Goal: Task Accomplishment & Management: Complete application form

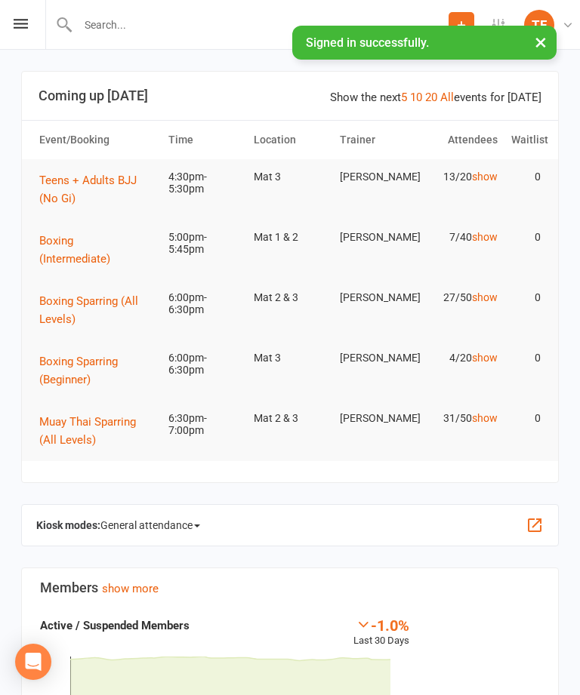
click at [25, 16] on div "Prospect Member Non-attending contact Class / event Appointment Grading event T…" at bounding box center [290, 25] width 580 height 50
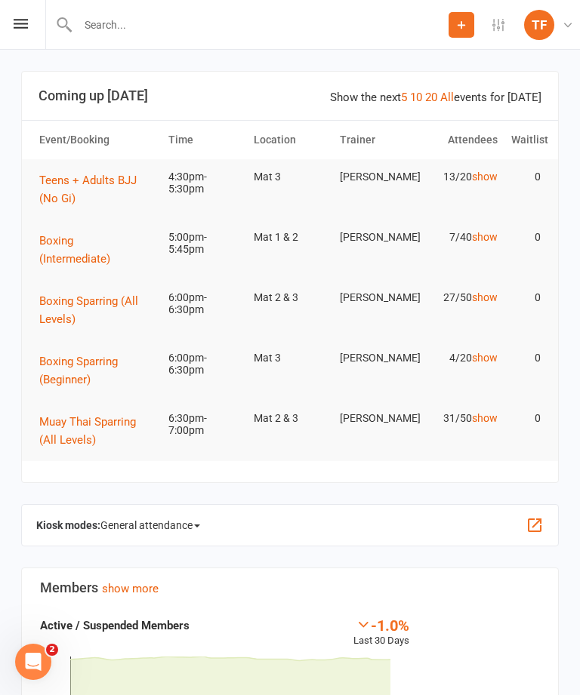
click at [21, 23] on icon at bounding box center [21, 24] width 14 height 10
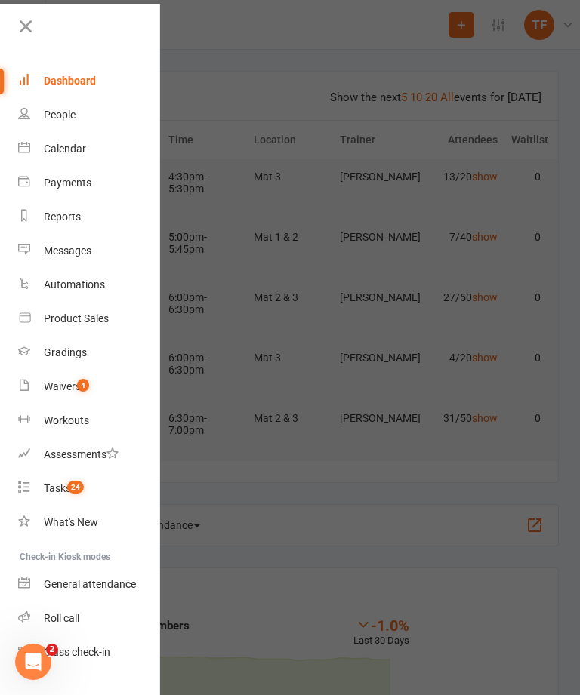
click at [43, 109] on link "People" at bounding box center [89, 115] width 143 height 34
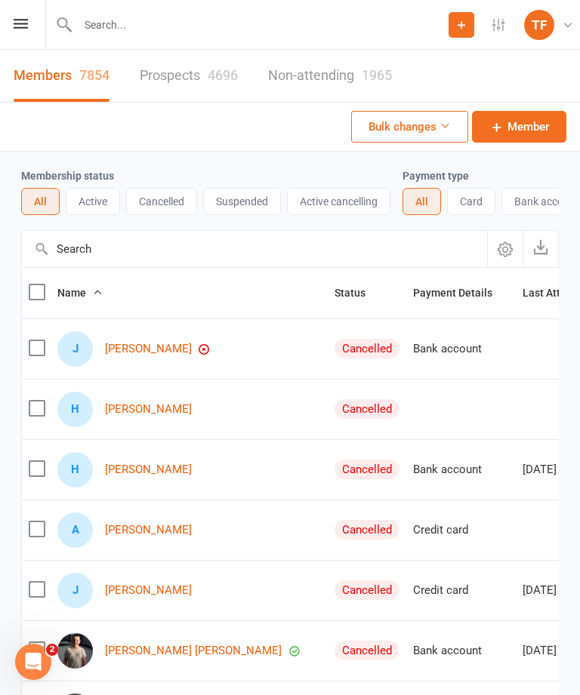
click at [193, 96] on link "Prospects 4696" at bounding box center [189, 76] width 98 height 52
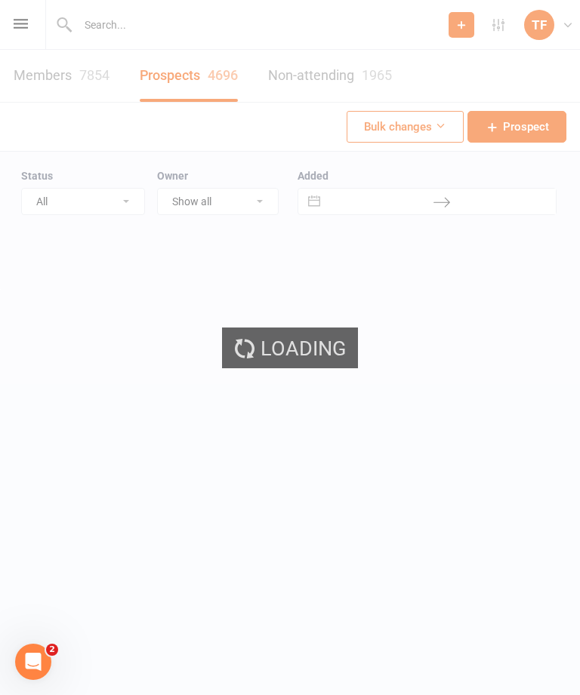
select select "25"
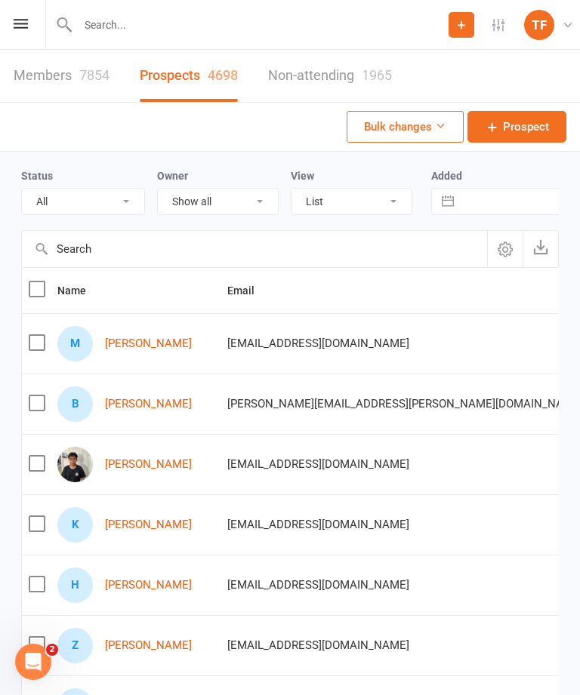
click at [146, 404] on link "[PERSON_NAME]" at bounding box center [148, 404] width 87 height 13
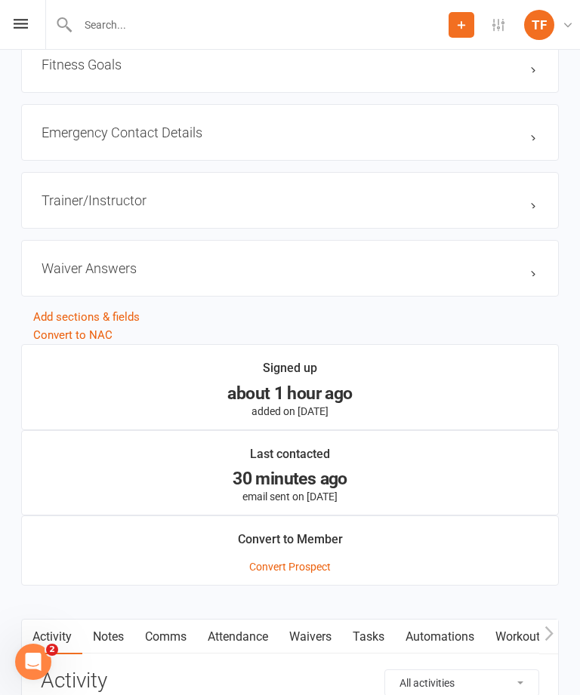
click at [322, 640] on link "Waivers" at bounding box center [310, 637] width 63 height 35
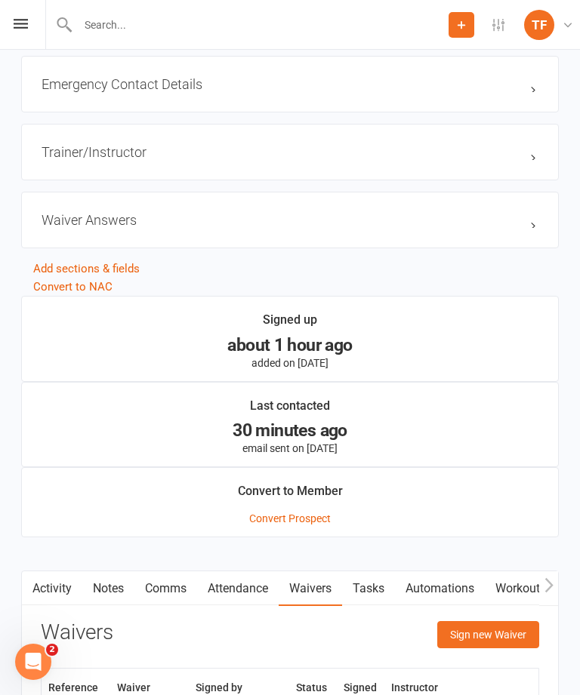
click at [485, 649] on button "Sign new Waiver" at bounding box center [488, 634] width 102 height 27
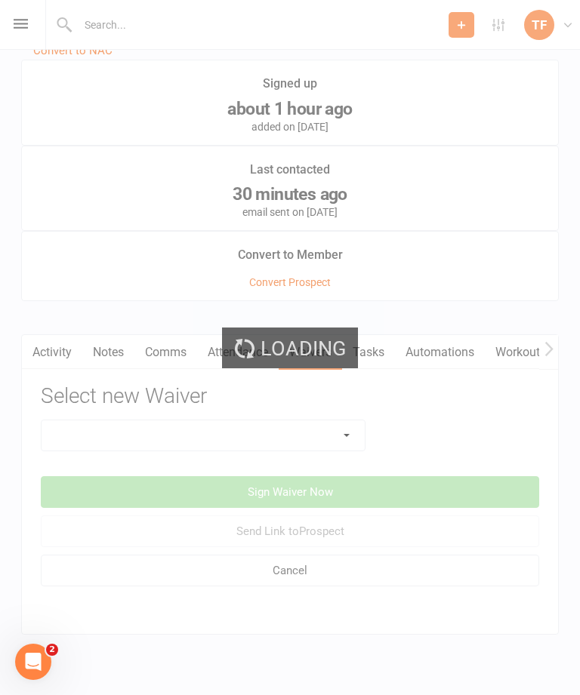
scroll to position [1466, 0]
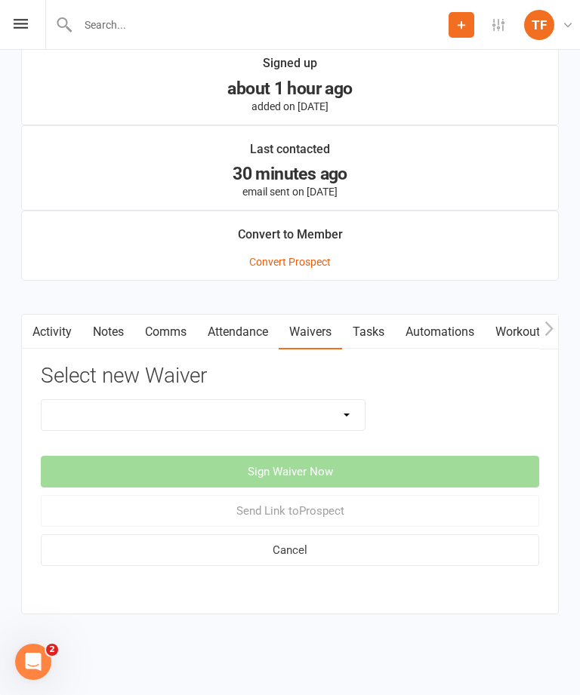
click at [316, 400] on select "Direct Debit Contract New Student Waiver Online - Adults - 12 Month DD Online -…" at bounding box center [203, 415] width 323 height 30
select select "2207"
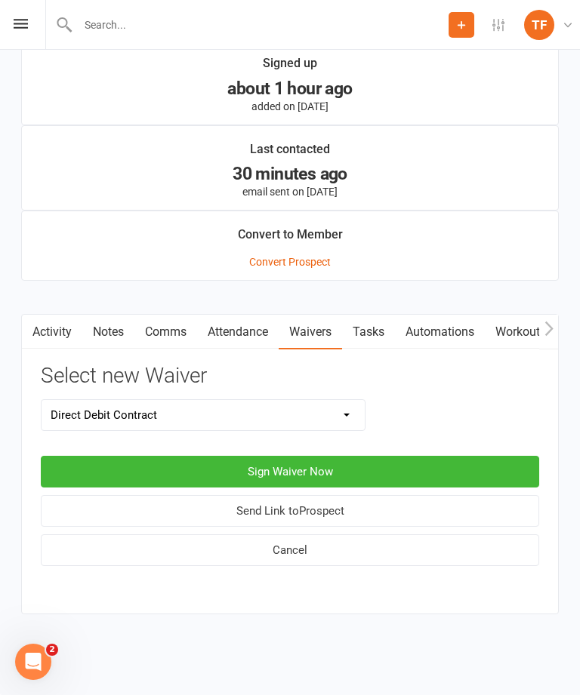
click at [386, 473] on button "Sign Waiver Now" at bounding box center [290, 472] width 498 height 32
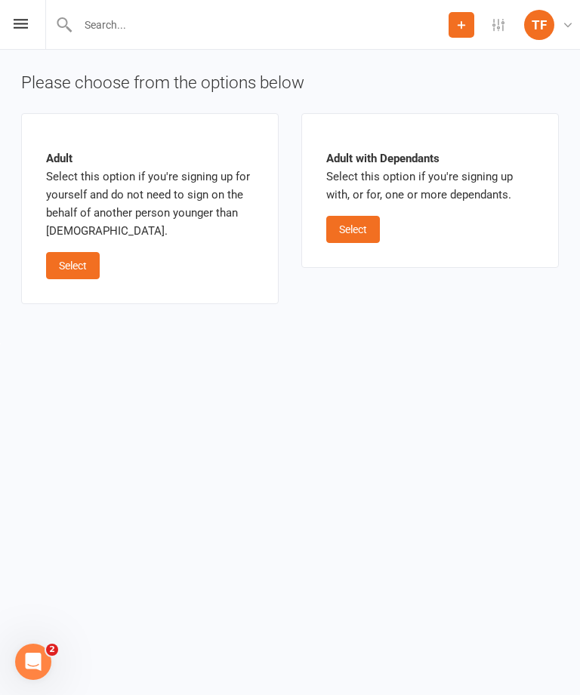
click at [88, 258] on button "Select" at bounding box center [73, 265] width 54 height 27
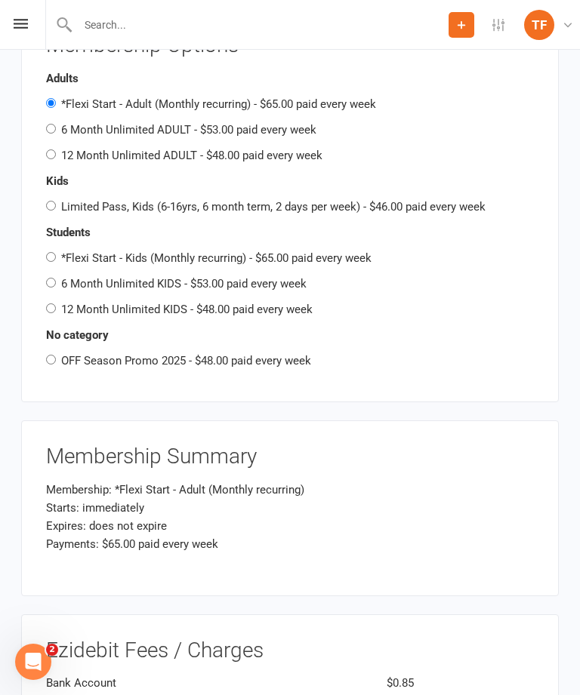
scroll to position [1805, 0]
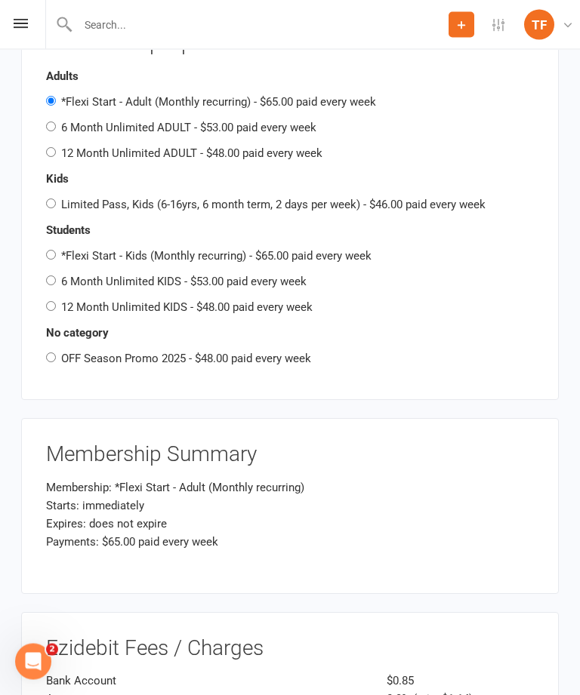
click at [249, 325] on div "No category OFF Season Promo 2025 - $48.00 paid every week" at bounding box center [290, 347] width 488 height 44
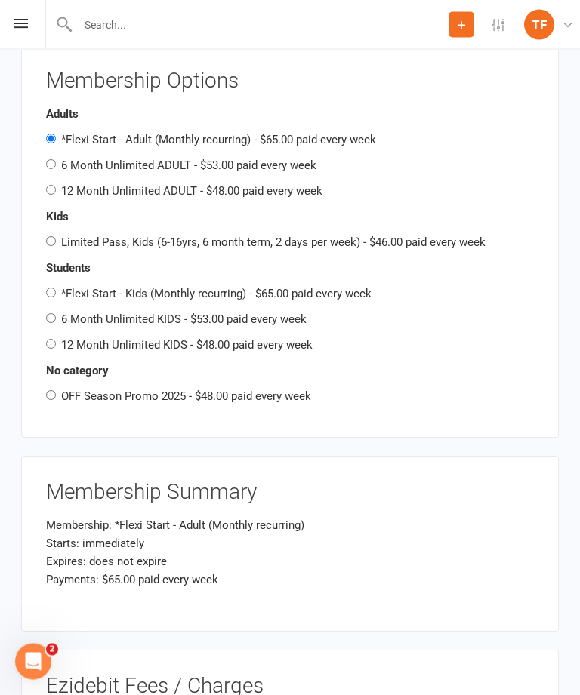
click at [257, 390] on label "OFF Season Promo 2025 - $48.00 paid every week" at bounding box center [186, 397] width 250 height 14
click at [56, 391] on input "OFF Season Promo 2025 - $48.00 paid every week" at bounding box center [51, 396] width 10 height 10
radio input "true"
radio input "false"
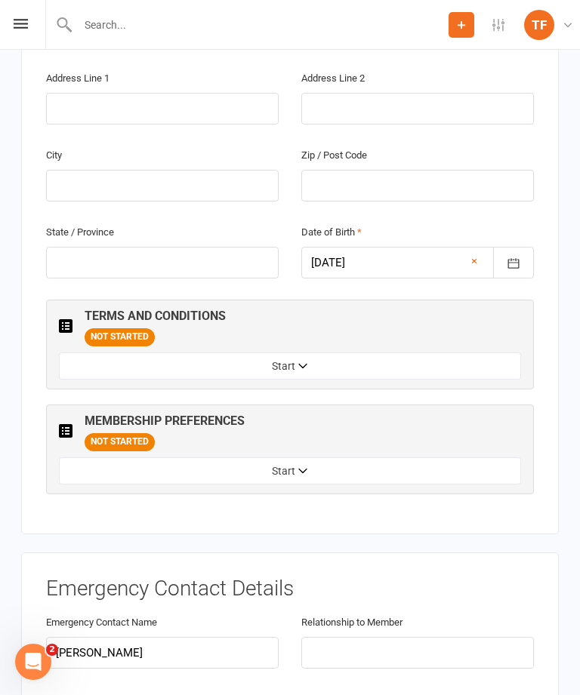
scroll to position [669, 0]
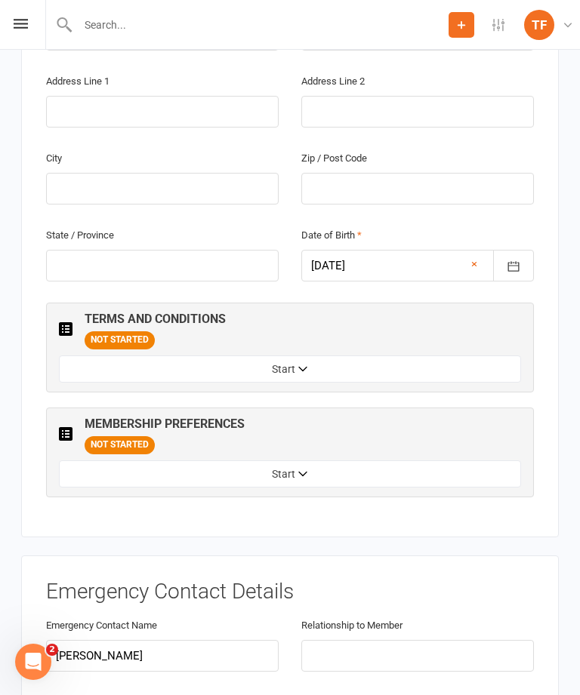
click at [357, 461] on button "Start" at bounding box center [290, 474] width 462 height 27
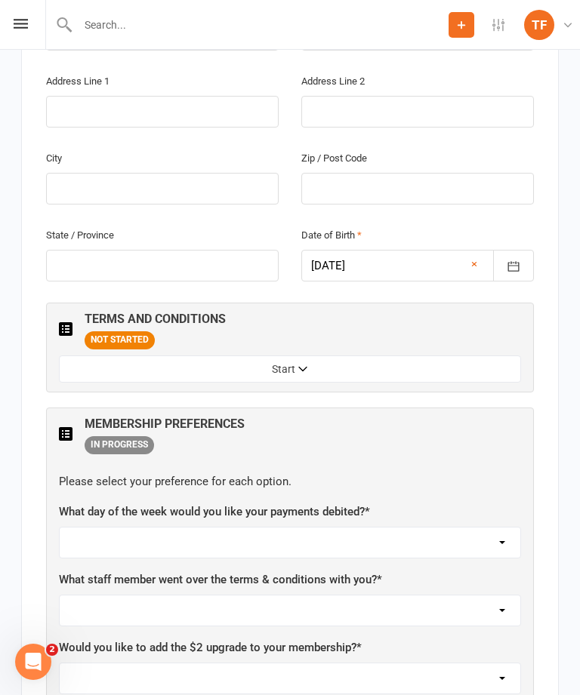
click at [381, 596] on select "Not sure [PERSON_NAME] [PERSON_NAME] [PERSON_NAME] [PERSON_NAME] [PERSON_NAME] …" at bounding box center [290, 611] width 461 height 30
select select "[PERSON_NAME]"
click at [387, 528] on select "[DATE] [DATE] [DATE] [DATE] [DATE]" at bounding box center [290, 543] width 461 height 30
click at [375, 528] on select "[DATE] [DATE] [DATE] [DATE] [DATE]" at bounding box center [290, 543] width 461 height 30
select select "[DATE]"
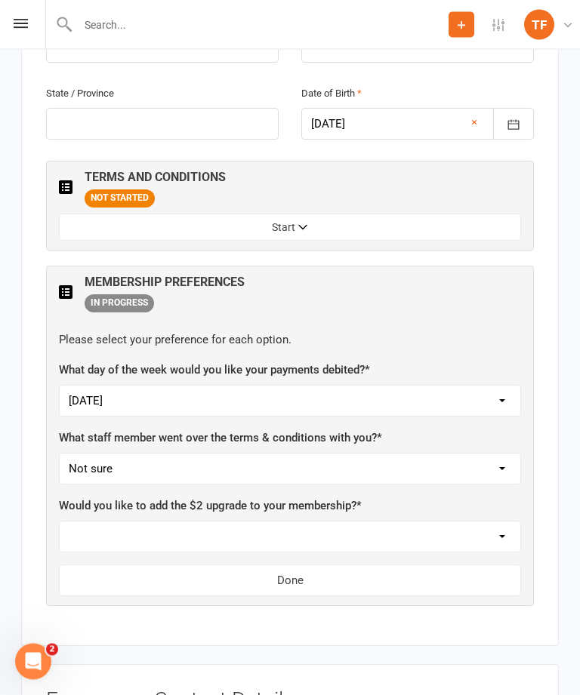
click at [394, 523] on select "Yes, please add Not at this time" at bounding box center [290, 538] width 461 height 30
select select "Not at this time"
click at [343, 565] on button "Done" at bounding box center [290, 581] width 462 height 32
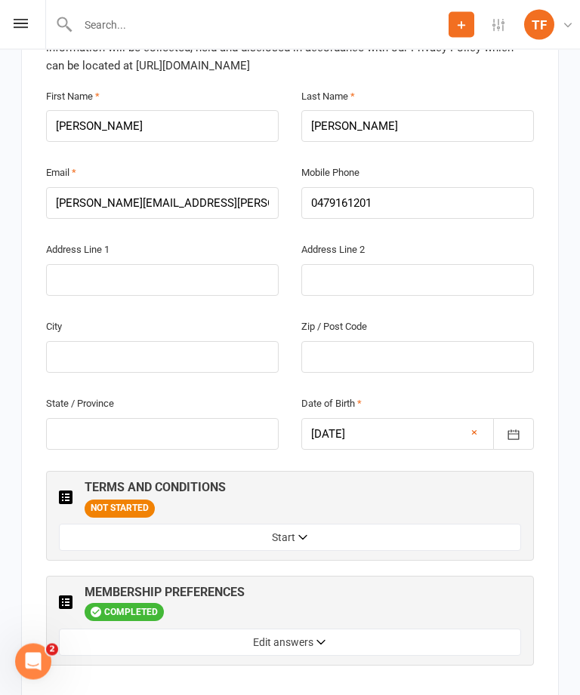
scroll to position [510, 0]
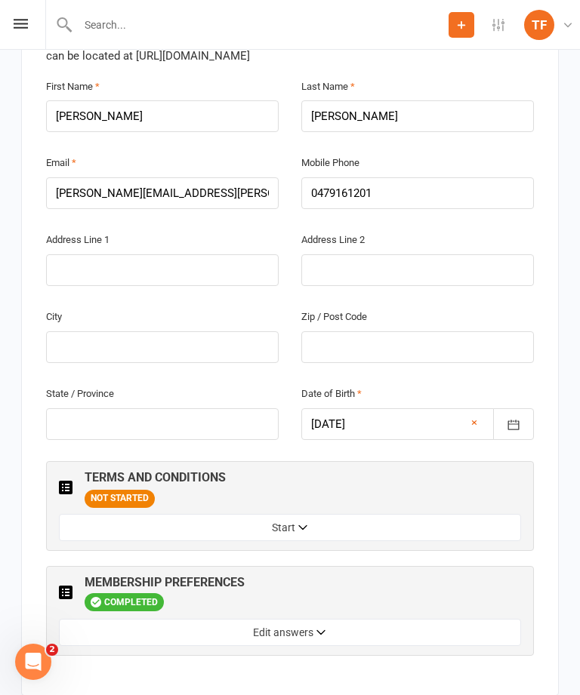
click at [396, 514] on button "Start" at bounding box center [290, 527] width 462 height 27
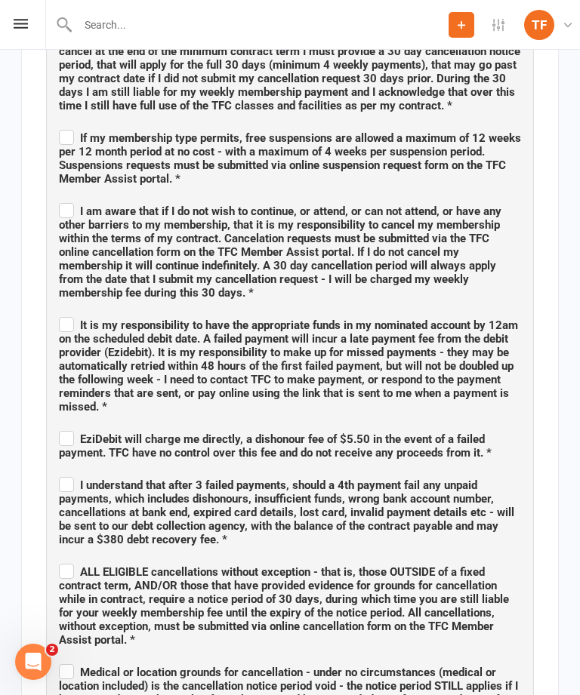
scroll to position [873, 0]
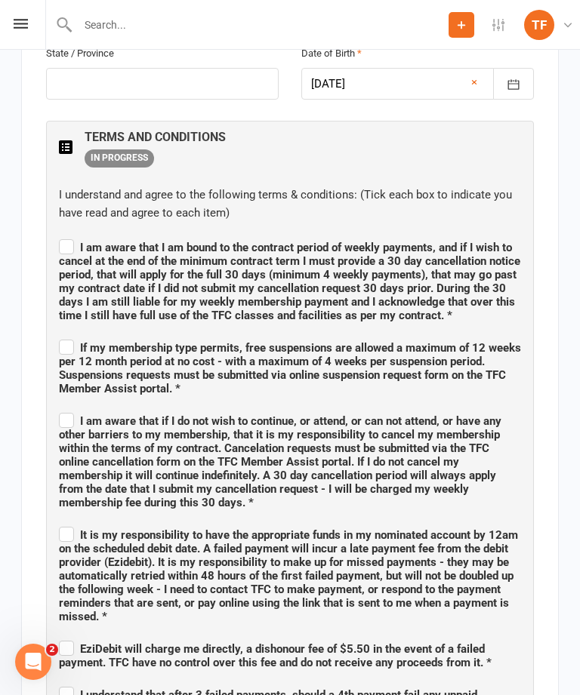
click at [78, 236] on span "I am aware that I am bound to the contract period of weekly payments, and if I …" at bounding box center [290, 279] width 462 height 86
click at [78, 234] on input "I am aware that I am bound to the contract period of weekly payments, and if I …" at bounding box center [290, 234] width 462 height 0
checkbox input "true"
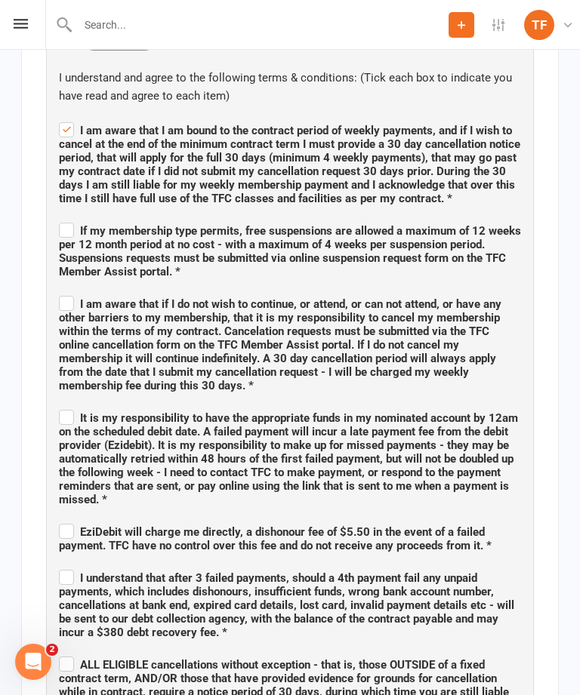
scroll to position [983, 0]
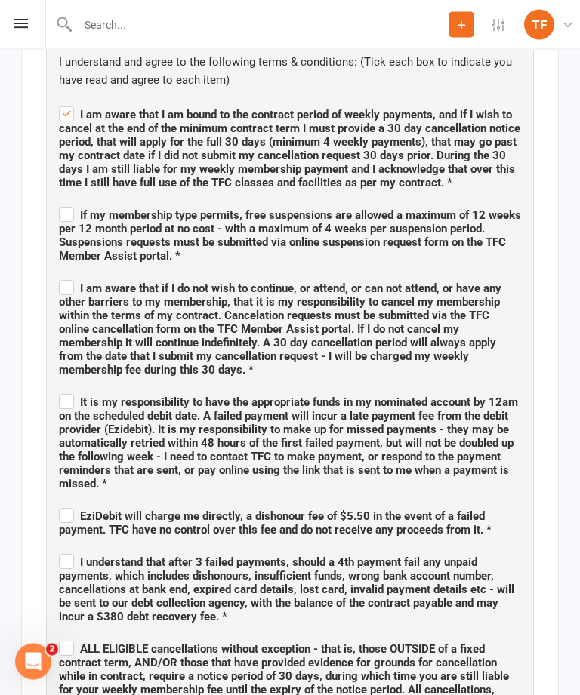
click at [69, 205] on span "If my membership type permits, free suspensions are allowed a maximum of 12 wee…" at bounding box center [290, 234] width 462 height 59
click at [69, 202] on input "If my membership type permits, free suspensions are allowed a maximum of 12 wee…" at bounding box center [290, 202] width 462 height 0
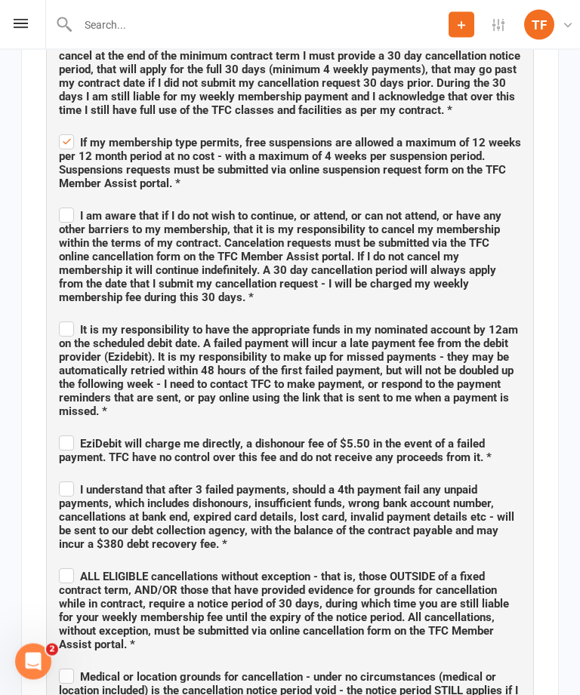
scroll to position [1057, 0]
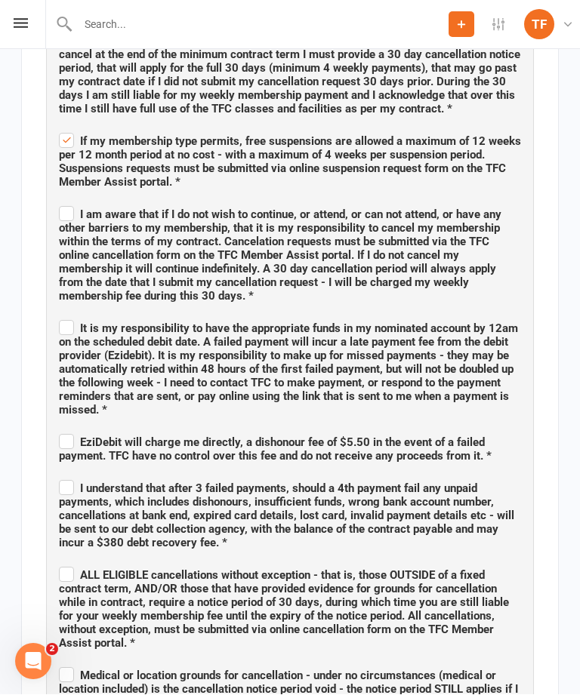
click at [67, 146] on span "If my membership type permits, free suspensions are allowed a maximum of 12 wee…" at bounding box center [290, 162] width 462 height 54
click at [67, 128] on input "If my membership type permits, free suspensions are allowed a maximum of 12 wee…" at bounding box center [290, 128] width 462 height 0
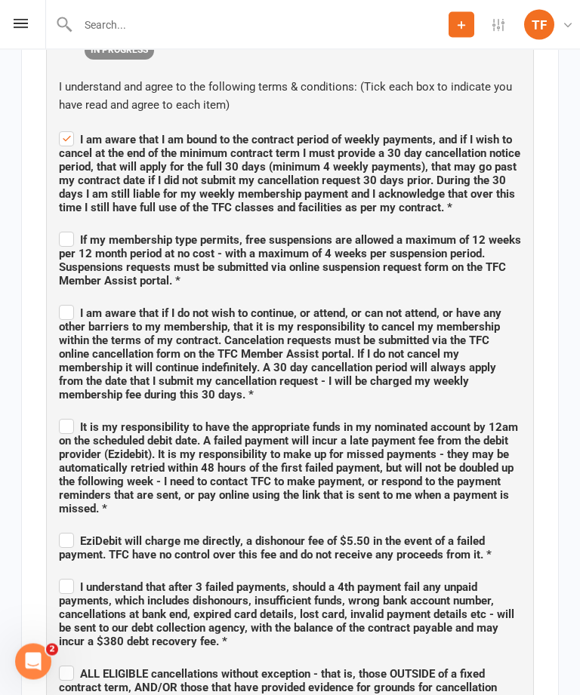
click at [68, 230] on label "If my membership type permits, free suspensions are allowed a maximum of 12 wee…" at bounding box center [290, 259] width 462 height 59
click at [68, 227] on input "If my membership type permits, free suspensions are allowed a maximum of 12 wee…" at bounding box center [290, 227] width 462 height 0
checkbox input "true"
click at [80, 307] on span "I am aware that if I do not wish to continue, or attend, or can not attend, or …" at bounding box center [280, 354] width 442 height 95
click at [80, 300] on input "I am aware that if I do not wish to continue, or attend, or can not attend, or …" at bounding box center [290, 300] width 462 height 0
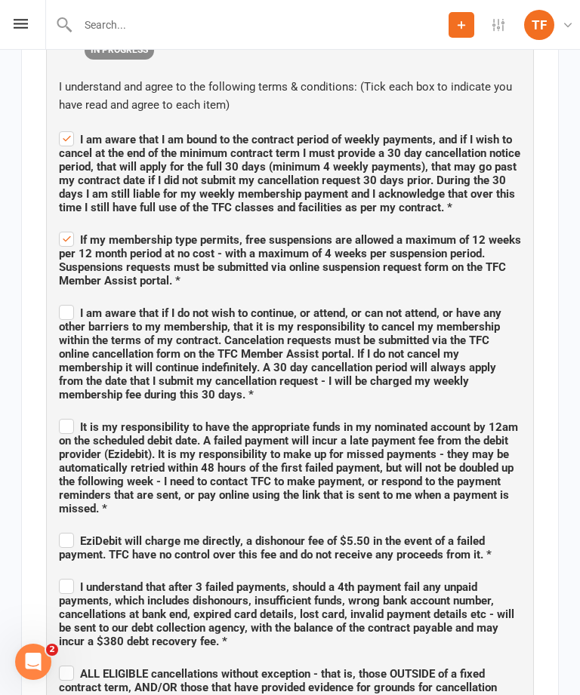
checkbox input "true"
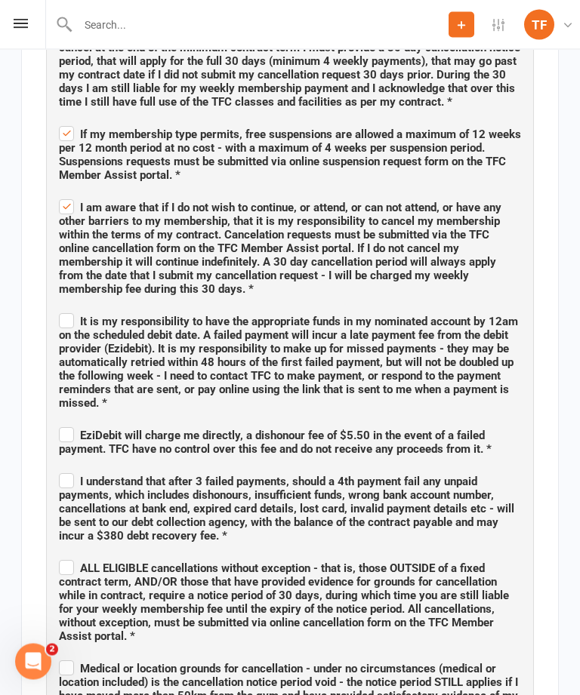
click at [68, 311] on label "It is my responsibility to have the appropriate funds in my nominated account b…" at bounding box center [290, 361] width 462 height 100
click at [68, 309] on input "It is my responsibility to have the appropriate funds in my nominated account b…" at bounding box center [290, 309] width 462 height 0
checkbox input "true"
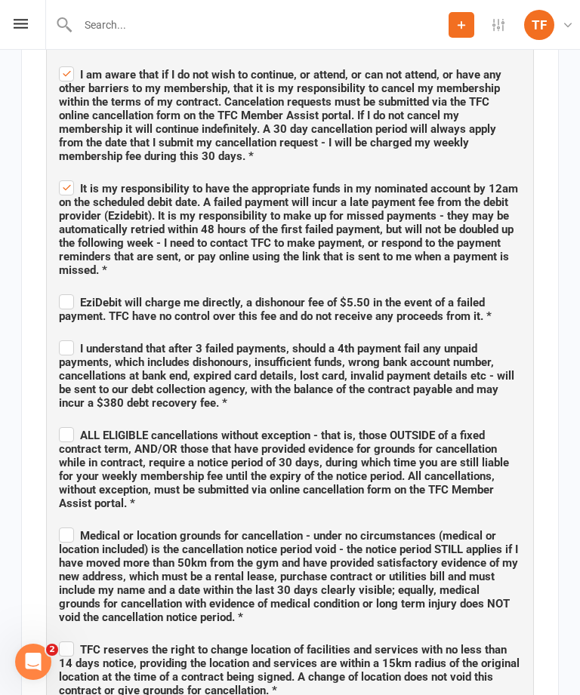
scroll to position [1200, 0]
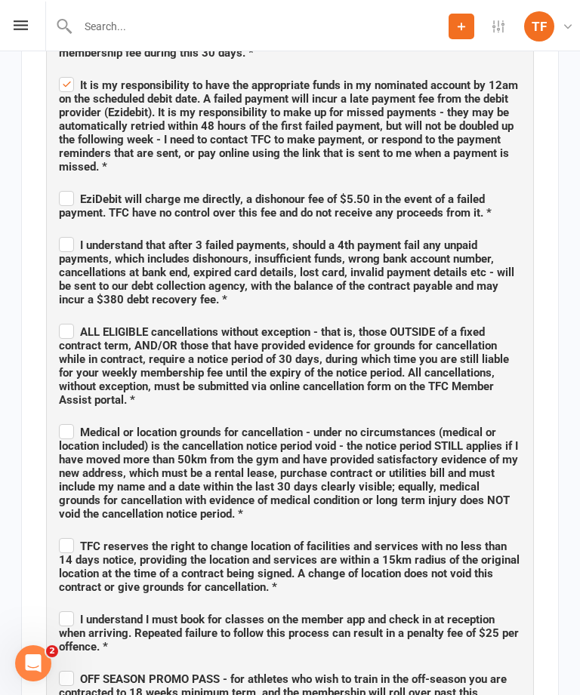
click at [76, 191] on span "EziDebit will charge me directly, a dishonour fee of $5.50 in the event of a fa…" at bounding box center [275, 204] width 433 height 27
click at [76, 184] on input "EziDebit will charge me directly, a dishonour fee of $5.50 in the event of a fa…" at bounding box center [290, 184] width 462 height 0
checkbox input "true"
click at [76, 239] on span "I understand that after 3 failed payments, should a 4th payment fail any unpaid…" at bounding box center [286, 273] width 455 height 68
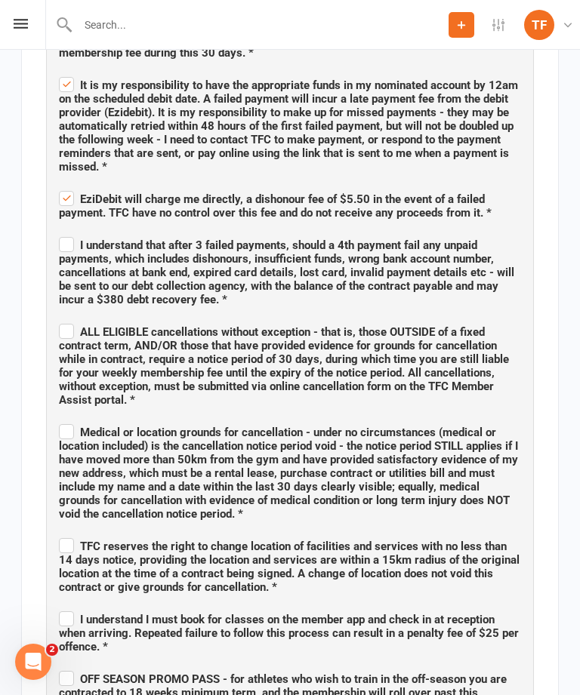
click at [76, 232] on input "I understand that after 3 failed payments, should a 4th payment fail any unpaid…" at bounding box center [290, 232] width 462 height 0
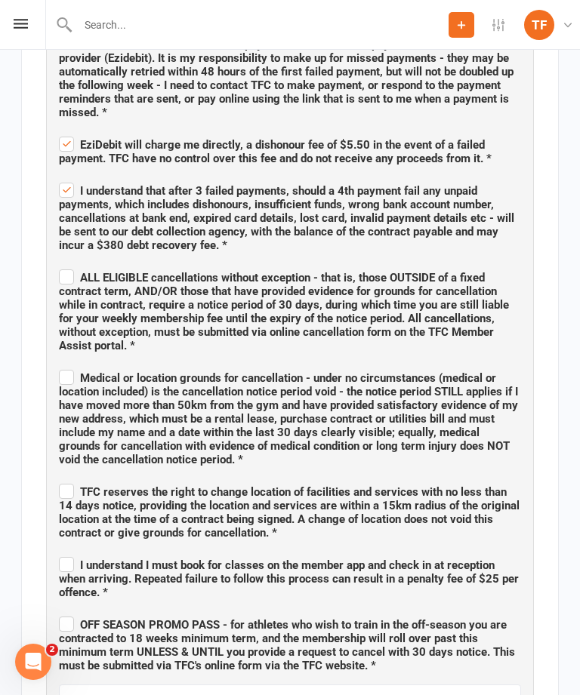
scroll to position [1355, 0]
click at [69, 180] on label "I understand that after 3 failed payments, should a 4th payment fail any unpaid…" at bounding box center [290, 216] width 462 height 72
click at [69, 178] on input "I understand that after 3 failed payments, should a 4th payment fail any unpaid…" at bounding box center [290, 178] width 462 height 0
checkbox input "false"
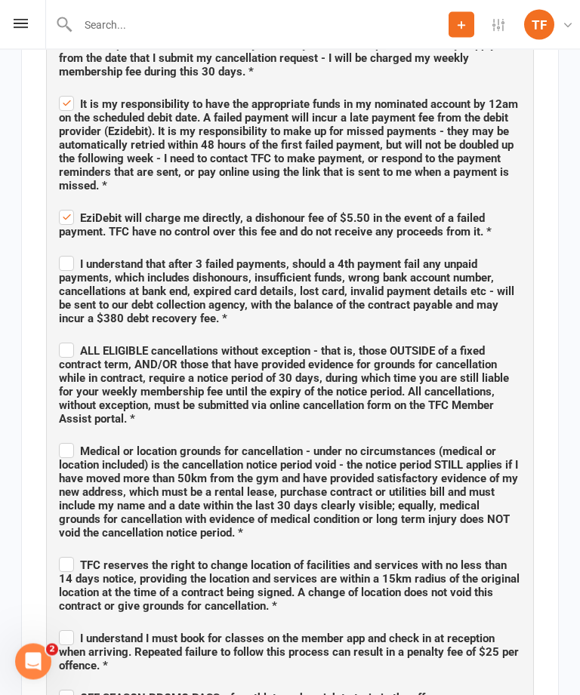
click at [69, 212] on span "EziDebit will charge me directly, a dishonour fee of $5.50 in the event of a fa…" at bounding box center [275, 225] width 433 height 27
click at [69, 205] on input "EziDebit will charge me directly, a dishonour fee of $5.50 in the event of a fa…" at bounding box center [290, 205] width 462 height 0
checkbox input "false"
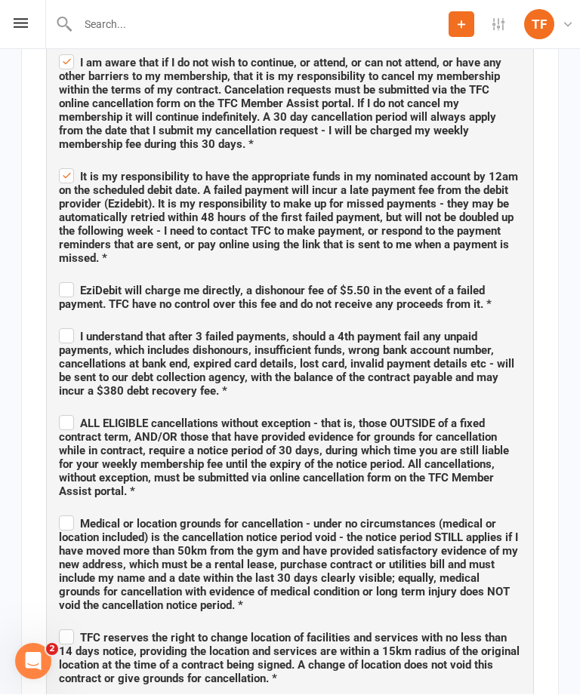
click at [69, 171] on span "It is my responsibility to have the appropriate funds in my nominated account b…" at bounding box center [288, 218] width 459 height 95
click at [69, 164] on input "It is my responsibility to have the appropriate funds in my nominated account b…" at bounding box center [290, 164] width 462 height 0
checkbox input "false"
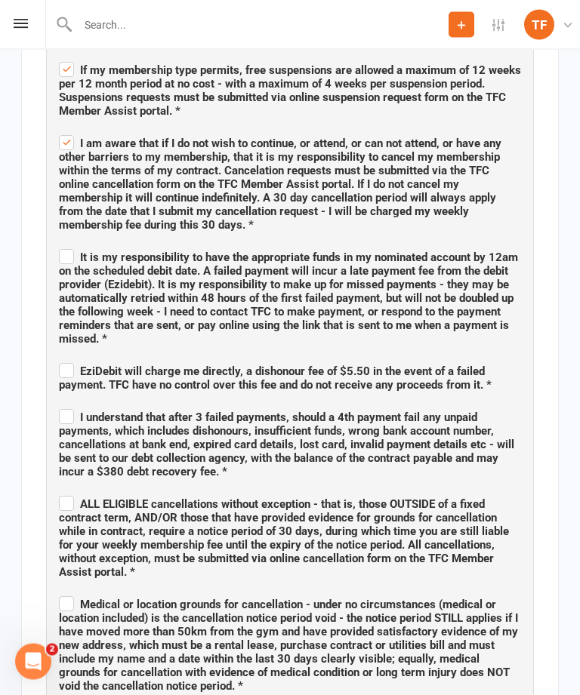
click at [75, 137] on span "I am aware that if I do not wish to continue, or attend, or can not attend, or …" at bounding box center [280, 184] width 442 height 95
click at [75, 131] on input "I am aware that if I do not wish to continue, or attend, or can not attend, or …" at bounding box center [290, 131] width 462 height 0
checkbox input "false"
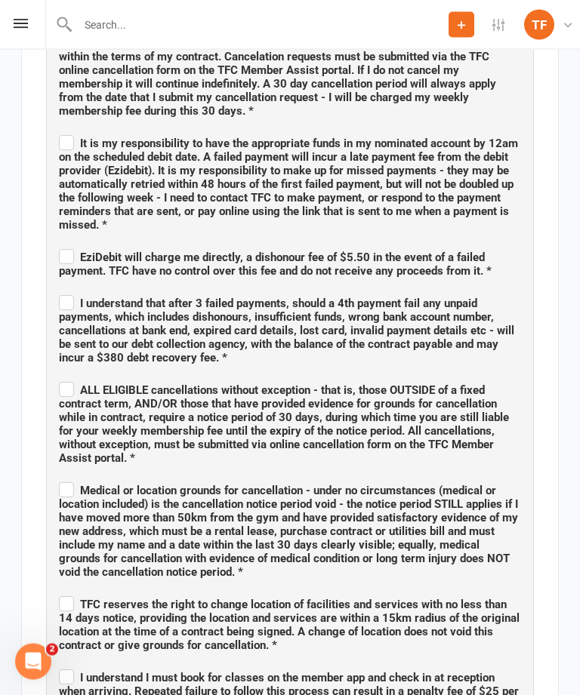
scroll to position [1242, 0]
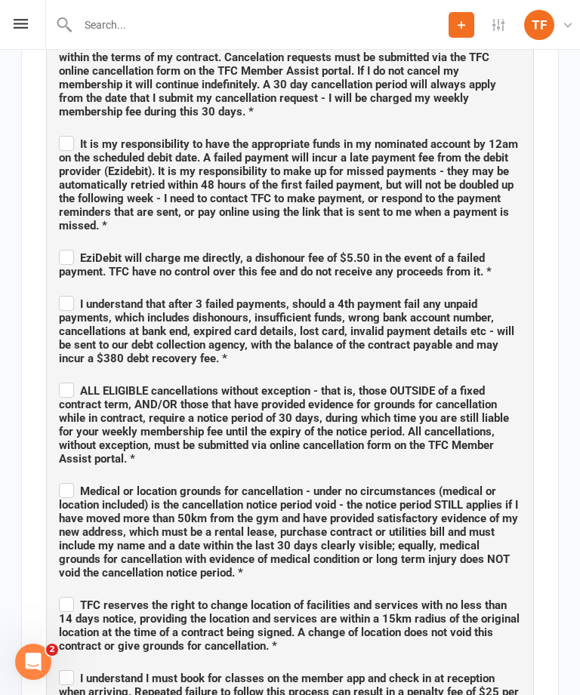
click at [82, 251] on span "EziDebit will charge me directly, a dishonour fee of $5.50 in the event of a fa…" at bounding box center [275, 264] width 433 height 27
click at [82, 245] on input "EziDebit will charge me directly, a dishonour fee of $5.50 in the event of a fa…" at bounding box center [290, 245] width 462 height 0
checkbox input "true"
click at [66, 297] on span "I understand that after 3 failed payments, should a 4th payment fail any unpaid…" at bounding box center [286, 331] width 455 height 68
click at [66, 291] on input "I understand that after 3 failed payments, should a 4th payment fail any unpaid…" at bounding box center [290, 291] width 462 height 0
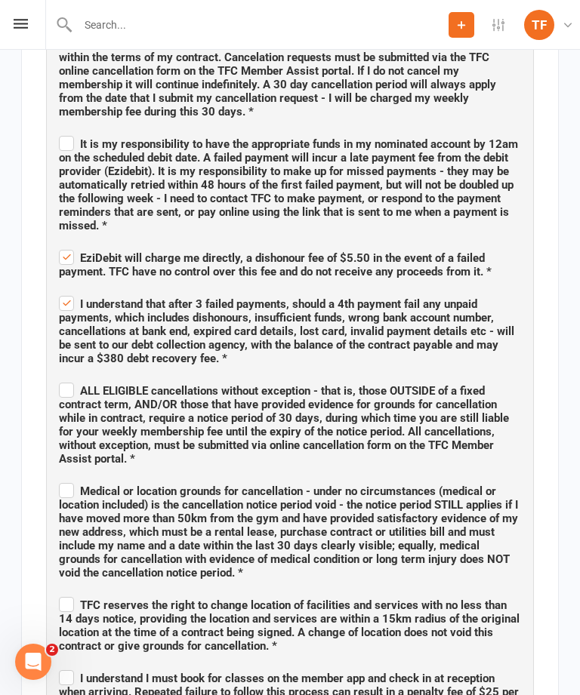
checkbox input "true"
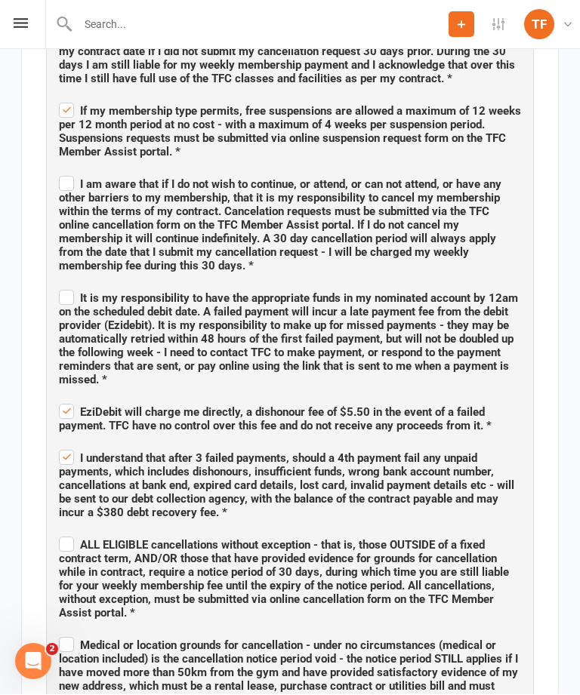
click at [66, 125] on div "I understand and agree to the following terms & conditions: (Tick each box to i…" at bounding box center [290, 466] width 462 height 1035
click at [74, 292] on span "It is my responsibility to have the appropriate funds in my nominated account b…" at bounding box center [288, 339] width 459 height 95
click at [74, 285] on input "It is my responsibility to have the appropriate funds in my nominated account b…" at bounding box center [290, 285] width 462 height 0
checkbox input "true"
click at [66, 173] on label "I am aware that if I do not wish to continue, or attend, or can not attend, or …" at bounding box center [290, 223] width 462 height 100
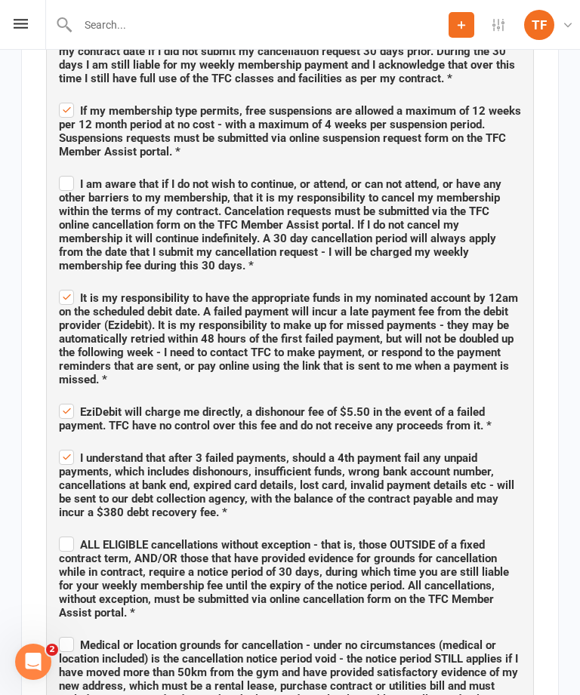
click at [66, 171] on input "I am aware that if I do not wish to continue, or attend, or can not attend, or …" at bounding box center [290, 171] width 462 height 0
checkbox input "true"
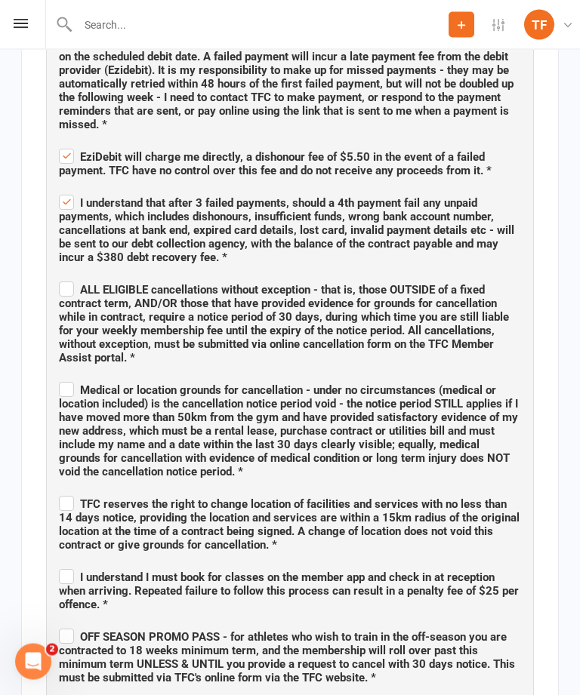
click at [77, 220] on span "I understand that after 3 failed payments, should a 4th payment fail any unpaid…" at bounding box center [286, 231] width 455 height 68
click at [77, 190] on input "I understand that after 3 failed payments, should a 4th payment fail any unpaid…" at bounding box center [290, 190] width 462 height 0
checkbox input "false"
click at [84, 283] on span "ALL ELIGIBLE cancellations without exception - that is, those OUTSIDE of a fixe…" at bounding box center [284, 324] width 450 height 82
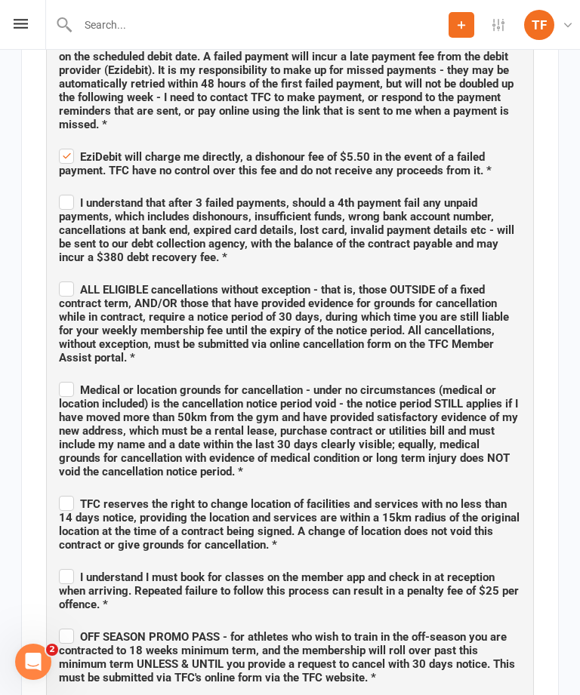
click at [84, 276] on input "ALL ELIGIBLE cancellations without exception - that is, those OUTSIDE of a fixe…" at bounding box center [290, 276] width 462 height 0
checkbox input "true"
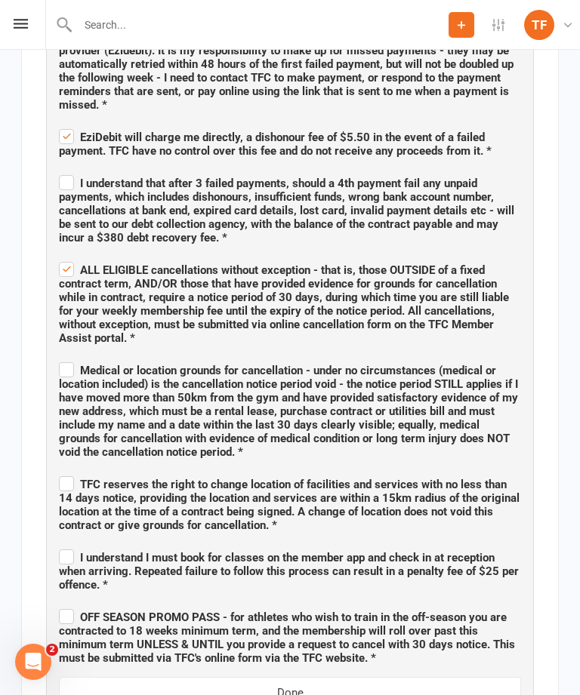
scroll to position [1372, 0]
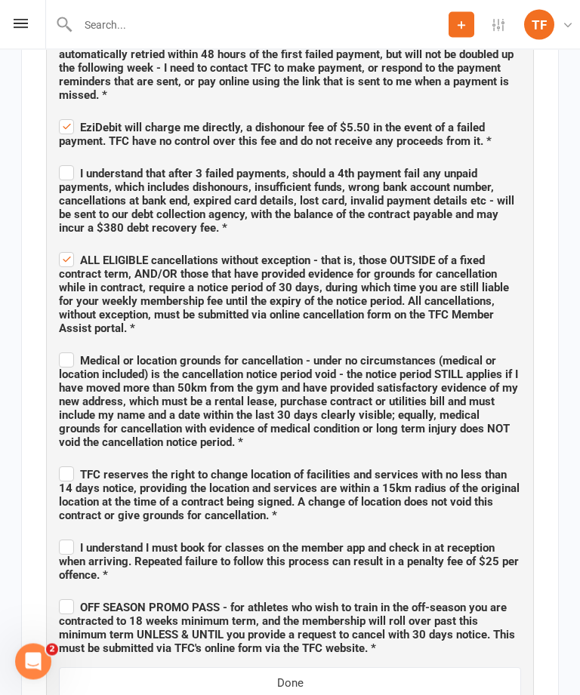
click at [55, 136] on div "TERMS AND CONDITIONS IN PROGRESS I understand and agree to the following terms …" at bounding box center [290, 155] width 488 height 1110
click at [73, 168] on span "I understand that after 3 failed payments, should a 4th payment fail any unpaid…" at bounding box center [286, 202] width 455 height 68
click at [73, 161] on input "I understand that after 3 failed payments, should a 4th payment fail any unpaid…" at bounding box center [290, 161] width 462 height 0
checkbox input "true"
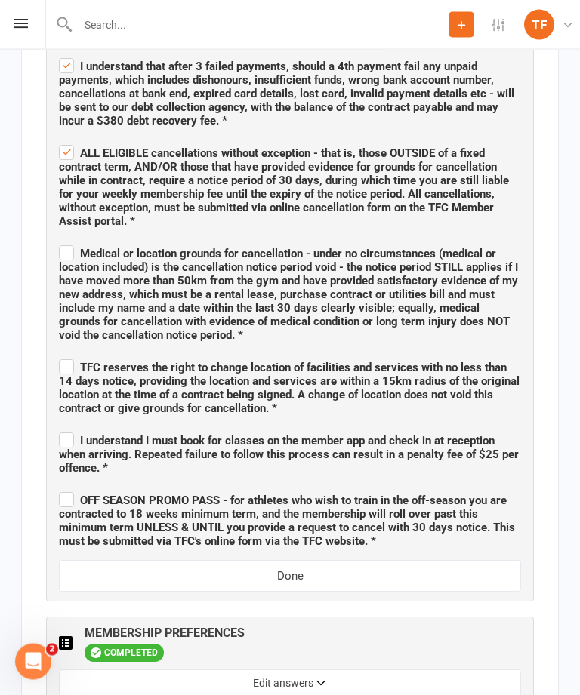
scroll to position [1478, 0]
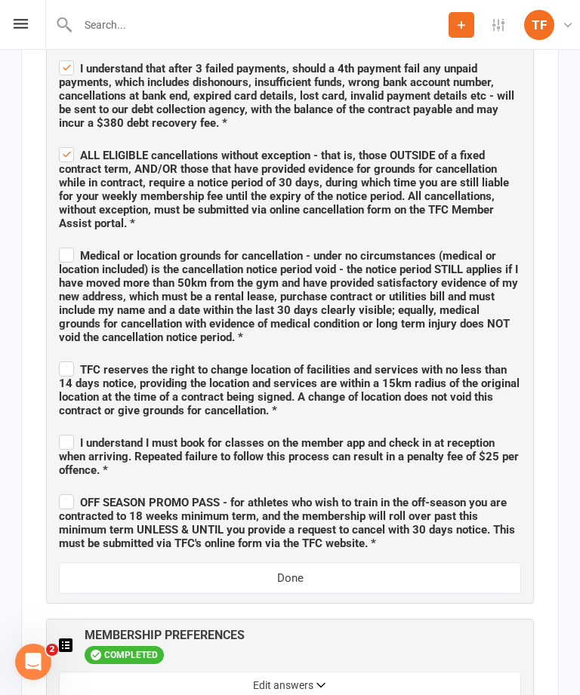
click at [79, 249] on span "Medical or location grounds for cancellation - under no circumstances (medical …" at bounding box center [288, 296] width 459 height 95
click at [79, 242] on input "Medical or location grounds for cancellation - under no circumstances (medical …" at bounding box center [290, 242] width 462 height 0
click at [71, 301] on span "Medical or location grounds for cancellation - under no circumstances (medical …" at bounding box center [288, 296] width 459 height 95
click at [71, 242] on input "Medical or location grounds for cancellation - under no circumstances (medical …" at bounding box center [290, 242] width 462 height 0
click at [65, 249] on span "Medical or location grounds for cancellation - under no circumstances (medical …" at bounding box center [288, 296] width 459 height 95
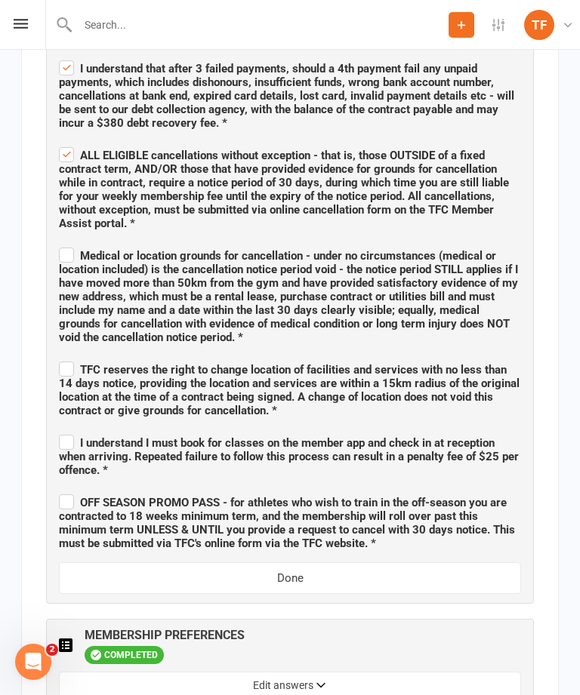
click at [65, 242] on input "Medical or location grounds for cancellation - under no circumstances (medical …" at bounding box center [290, 242] width 462 height 0
checkbox input "true"
click at [88, 363] on span "TFC reserves the right to change location of facilities and services with no le…" at bounding box center [289, 390] width 461 height 54
click at [88, 356] on input "TFC reserves the right to change location of facilities and services with no le…" at bounding box center [290, 356] width 462 height 0
checkbox input "true"
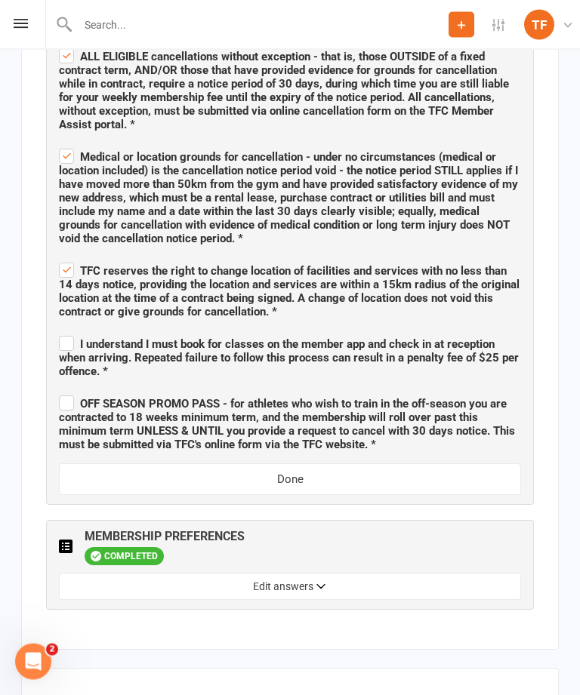
scroll to position [1577, 0]
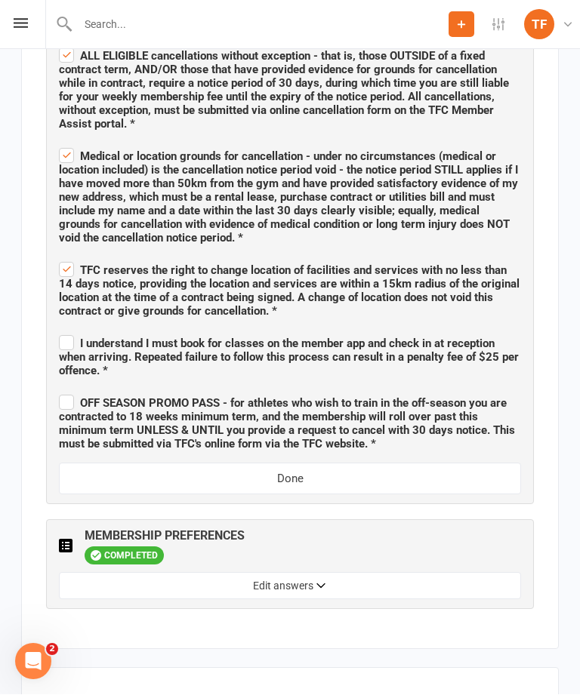
click at [60, 397] on span "OFF SEASON PROMO PASS - for athletes who wish to train in the off-season you ar…" at bounding box center [287, 424] width 456 height 54
click at [60, 390] on input "OFF SEASON PROMO PASS - for athletes who wish to train in the off-season you ar…" at bounding box center [290, 390] width 462 height 0
checkbox input "true"
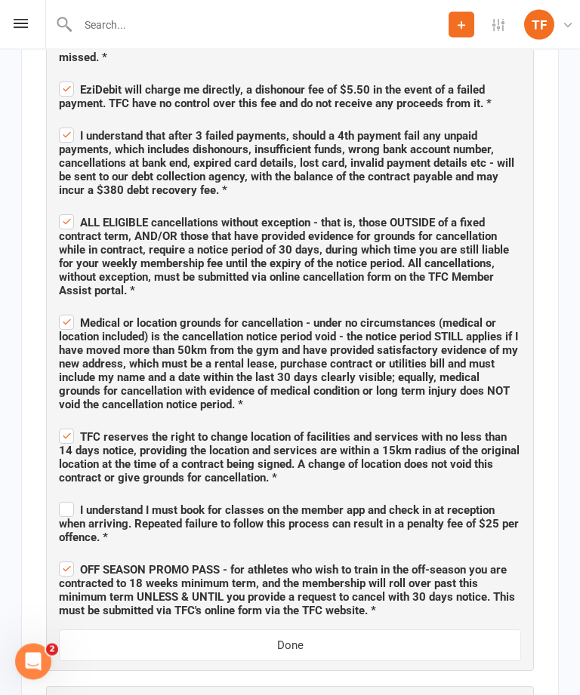
scroll to position [1399, 0]
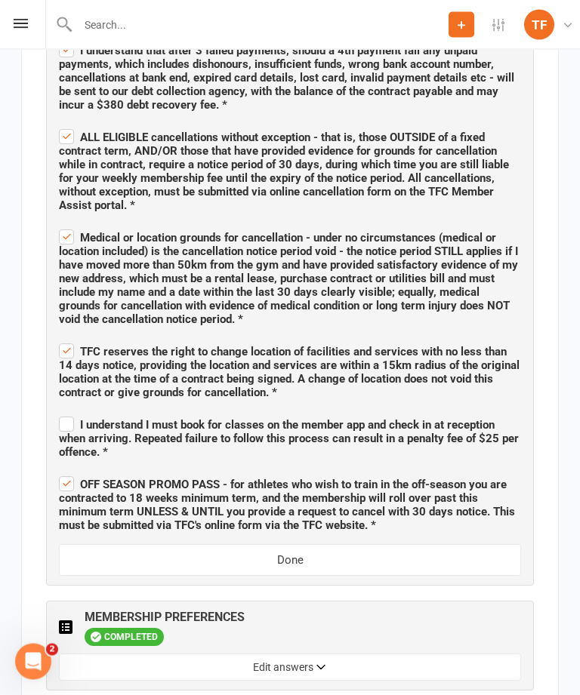
click at [386, 545] on button "Done" at bounding box center [290, 561] width 462 height 32
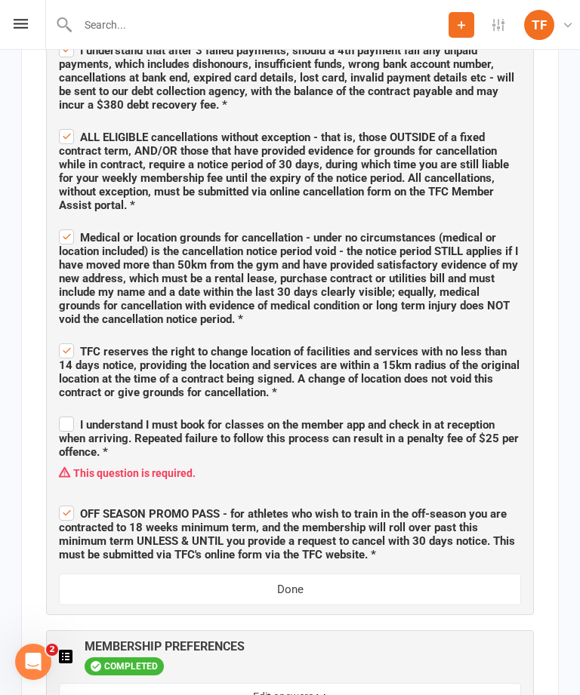
click at [101, 356] on span "TFC reserves the right to change location of facilities and services with no le…" at bounding box center [289, 372] width 461 height 54
click at [101, 338] on input "TFC reserves the right to change location of facilities and services with no le…" at bounding box center [290, 338] width 462 height 0
checkbox input "false"
click at [88, 414] on span "I understand I must book for classes on the member app and check in at receptio…" at bounding box center [290, 436] width 462 height 45
click at [88, 412] on input "I understand I must book for classes on the member app and check in at receptio…" at bounding box center [290, 412] width 462 height 0
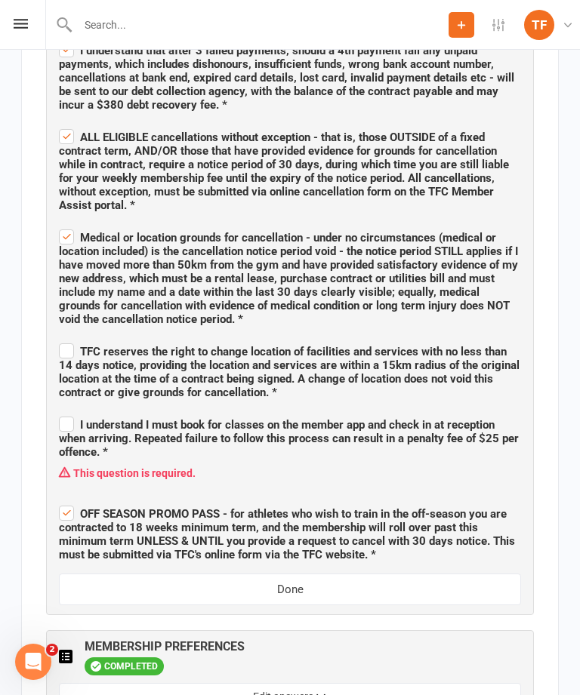
checkbox input "true"
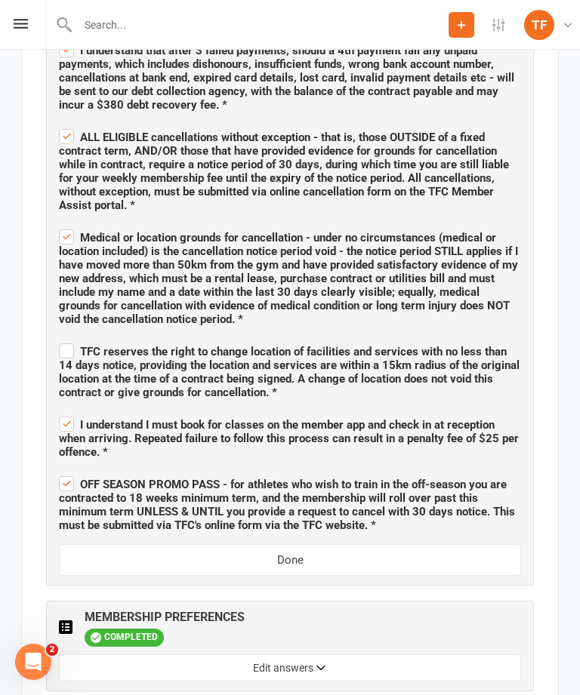
click at [106, 341] on span "TFC reserves the right to change location of facilities and services with no le…" at bounding box center [290, 370] width 462 height 59
click at [106, 338] on input "TFC reserves the right to change location of facilities and services with no le…" at bounding box center [290, 338] width 462 height 0
checkbox input "true"
click at [367, 544] on button "Done" at bounding box center [290, 560] width 462 height 32
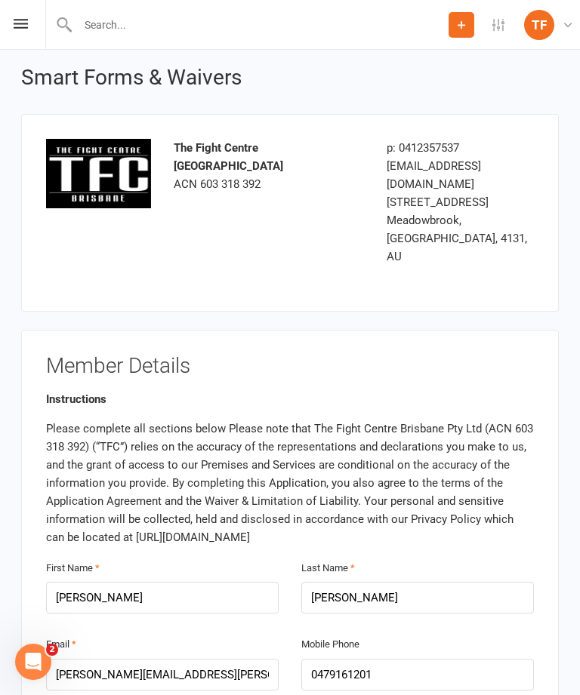
scroll to position [0, 0]
